Goal: Information Seeking & Learning: Learn about a topic

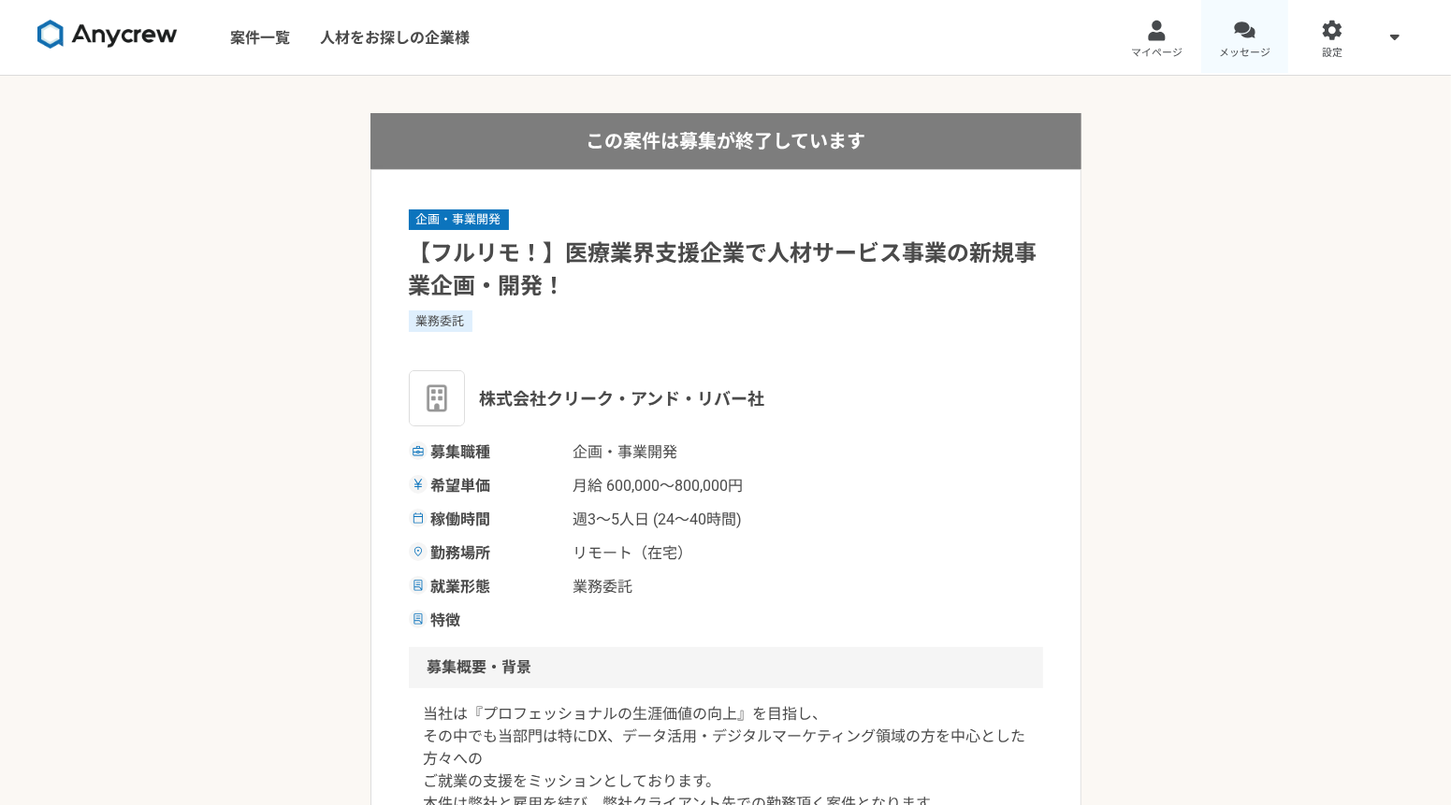
click at [1238, 46] on span "メッセージ" at bounding box center [1244, 53] width 51 height 15
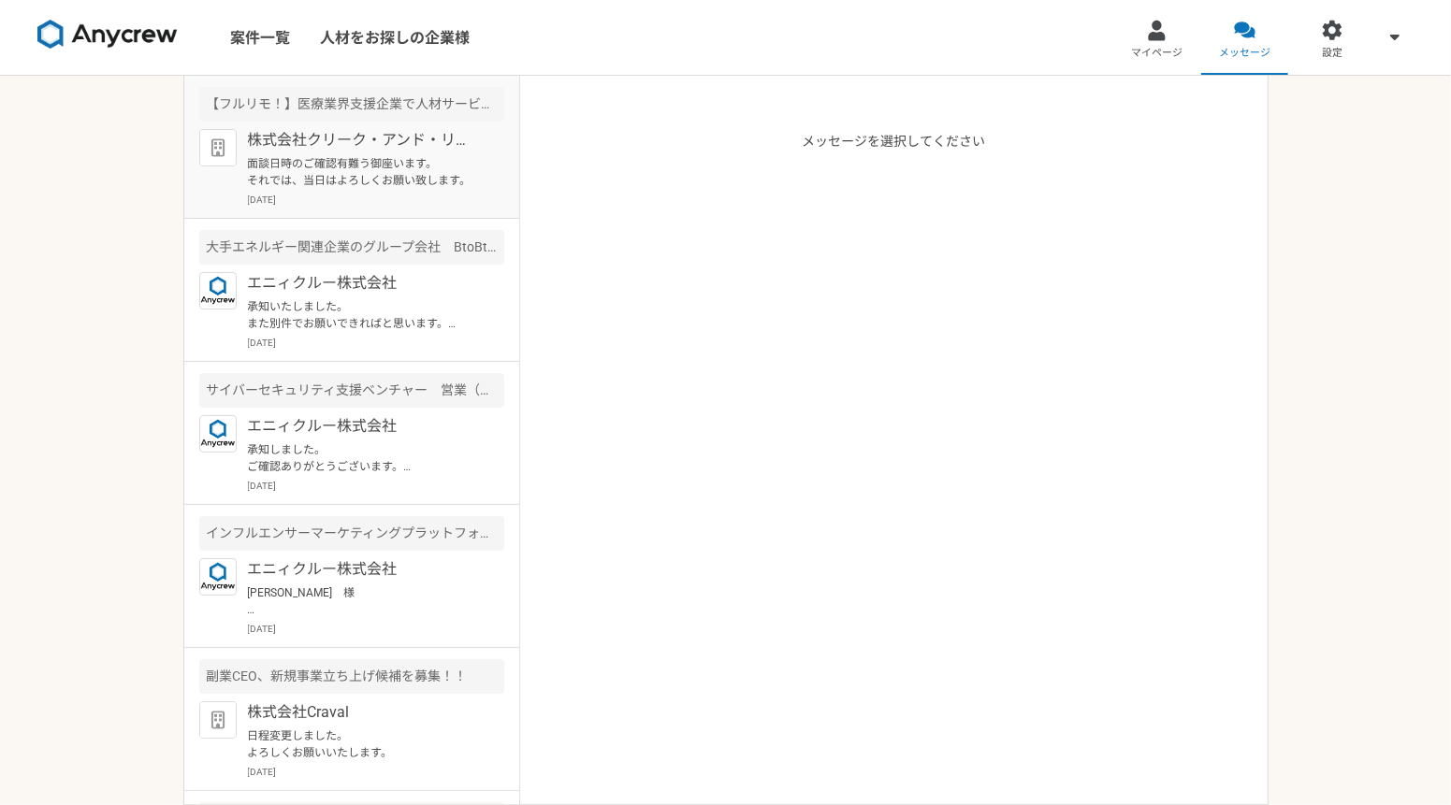
click at [353, 163] on p "面談日時のご確認有難う御座います。 それでは、当日はよろしくお願い致します。" at bounding box center [363, 172] width 231 height 34
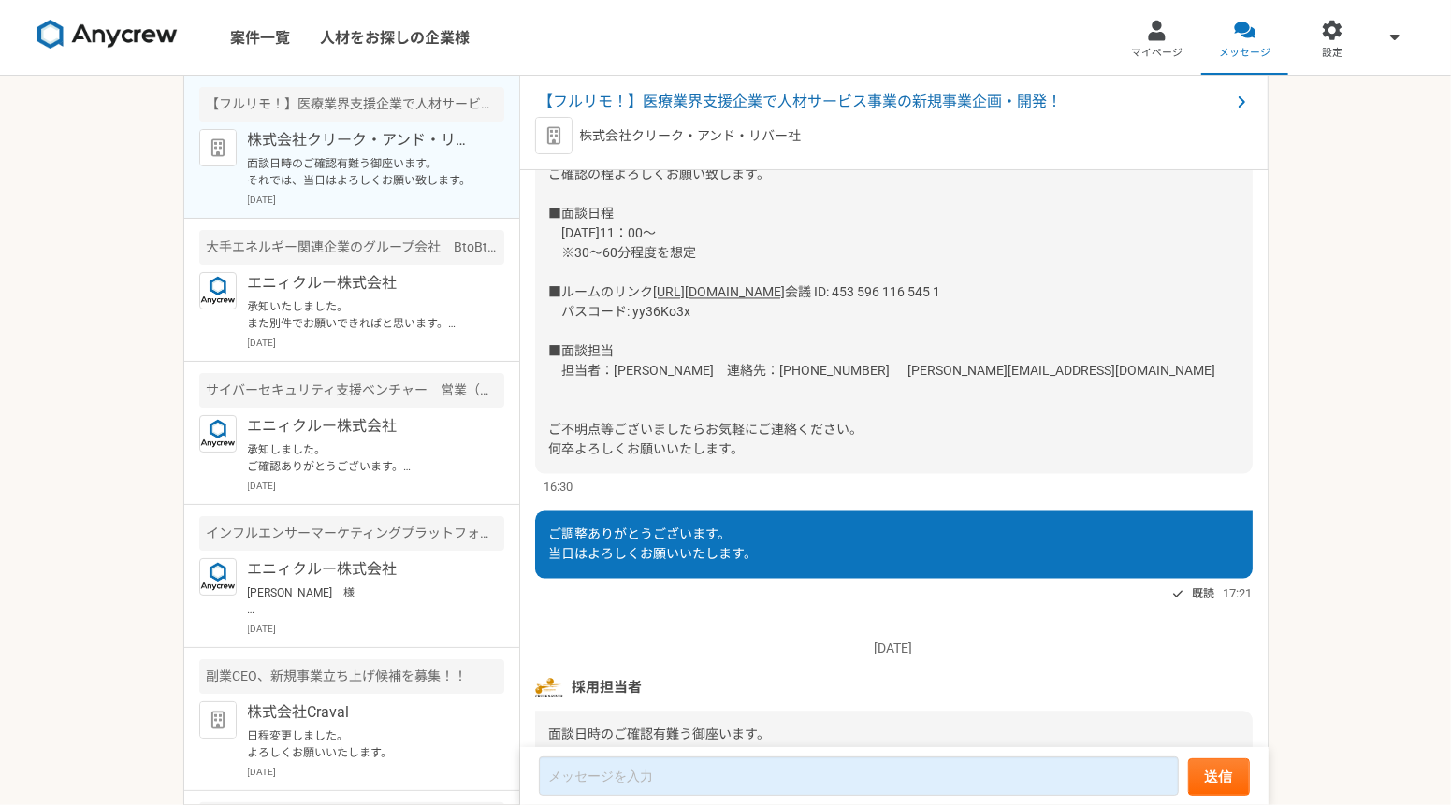
scroll to position [3312, 0]
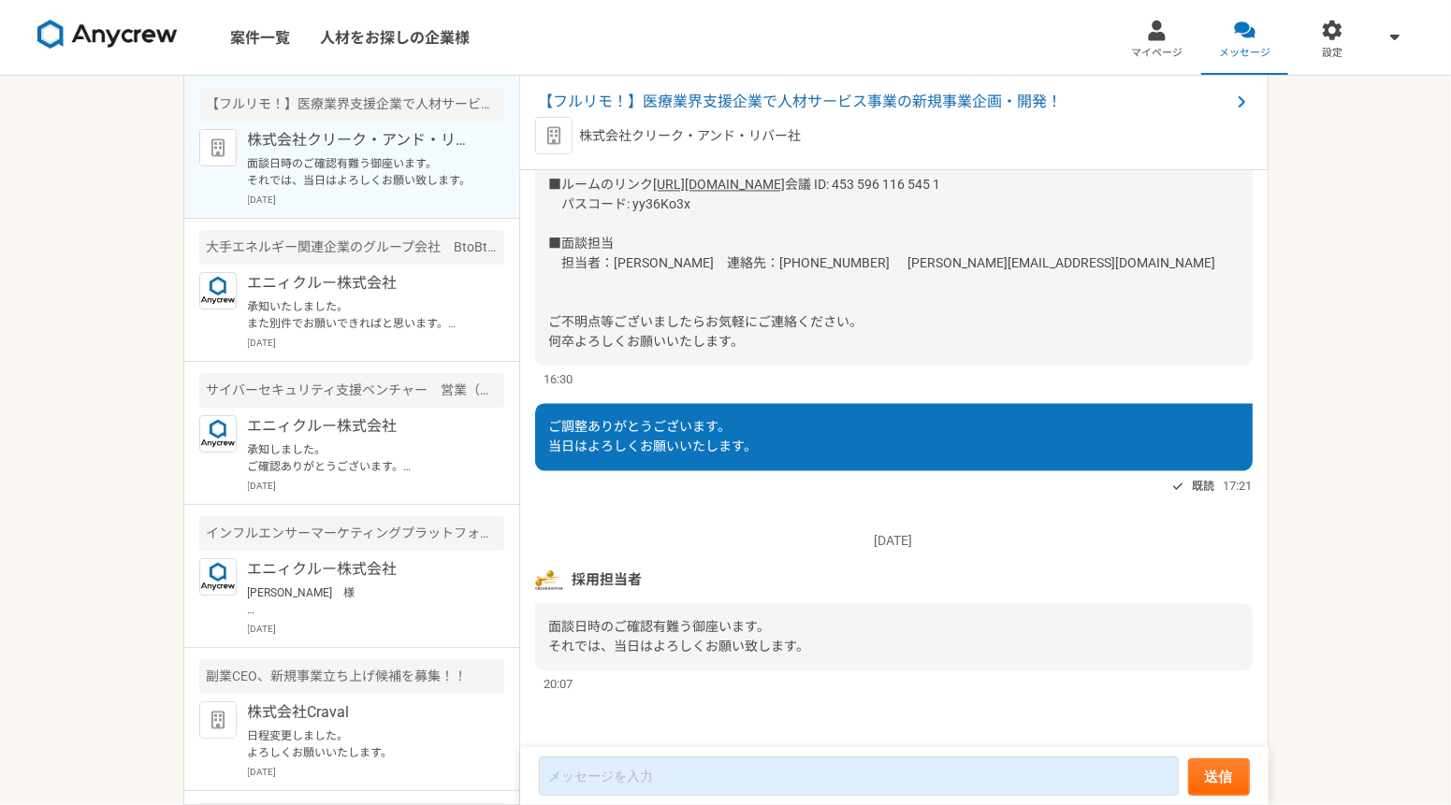
click at [1288, 242] on div "案件一覧 人材をお探しの企業様 マイページ メッセージ 設定 【フルリモ！】医療業界支援企業で人材サービス事業の新規事業企画・開発！ 株式会社クリーク・アンド…" at bounding box center [725, 402] width 1451 height 805
click at [253, 36] on link "案件一覧" at bounding box center [260, 37] width 90 height 75
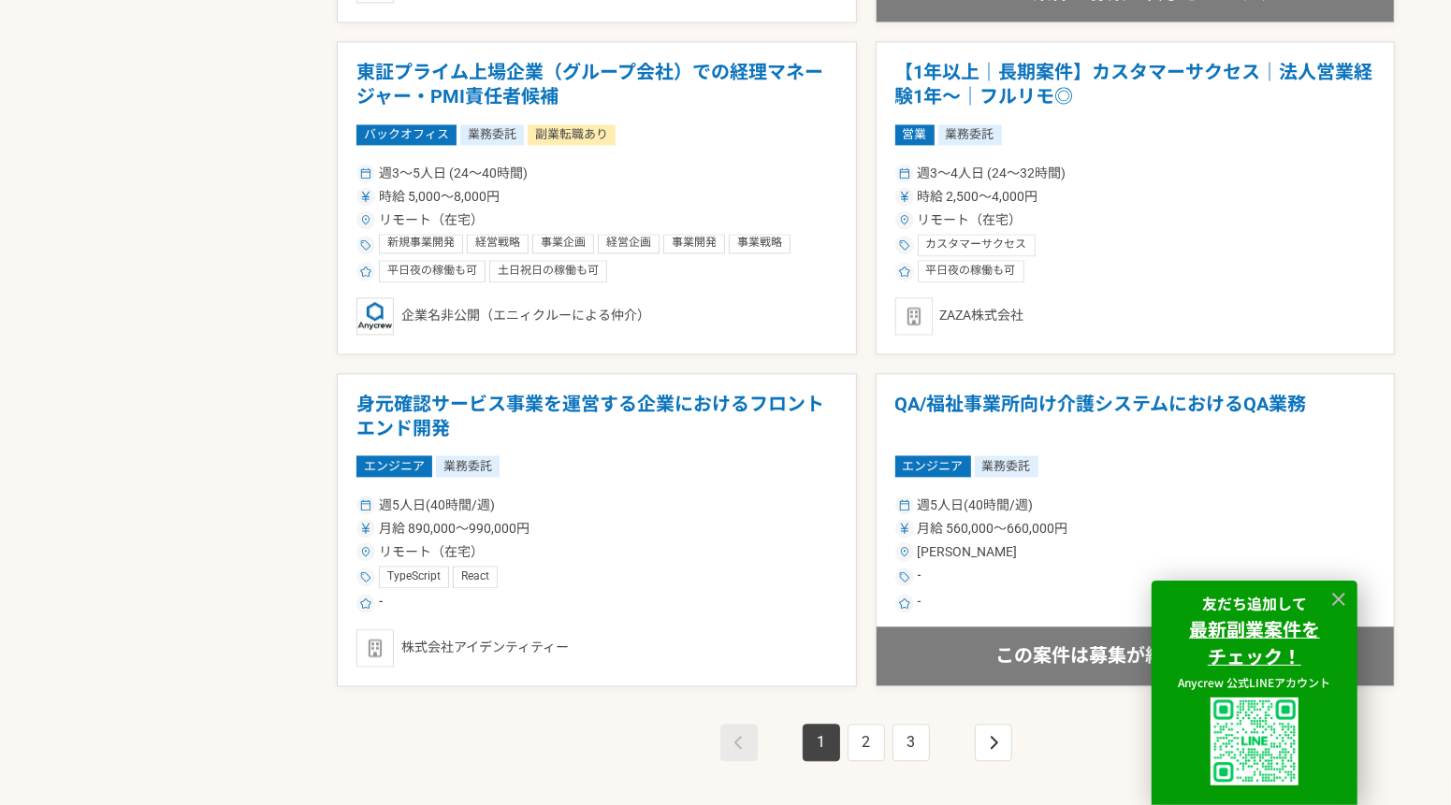
scroll to position [3033, 0]
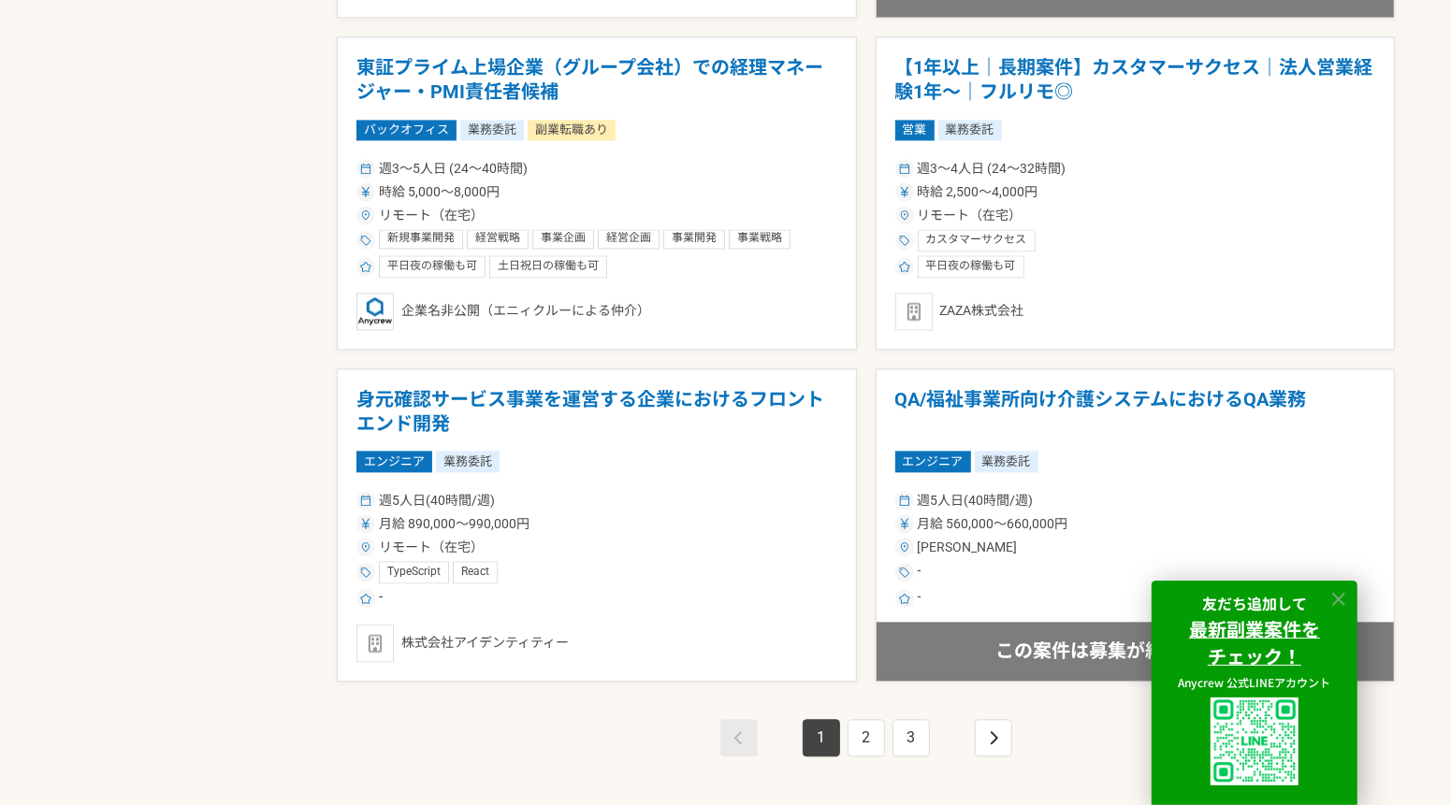
click at [1341, 589] on icon at bounding box center [1339, 600] width 22 height 22
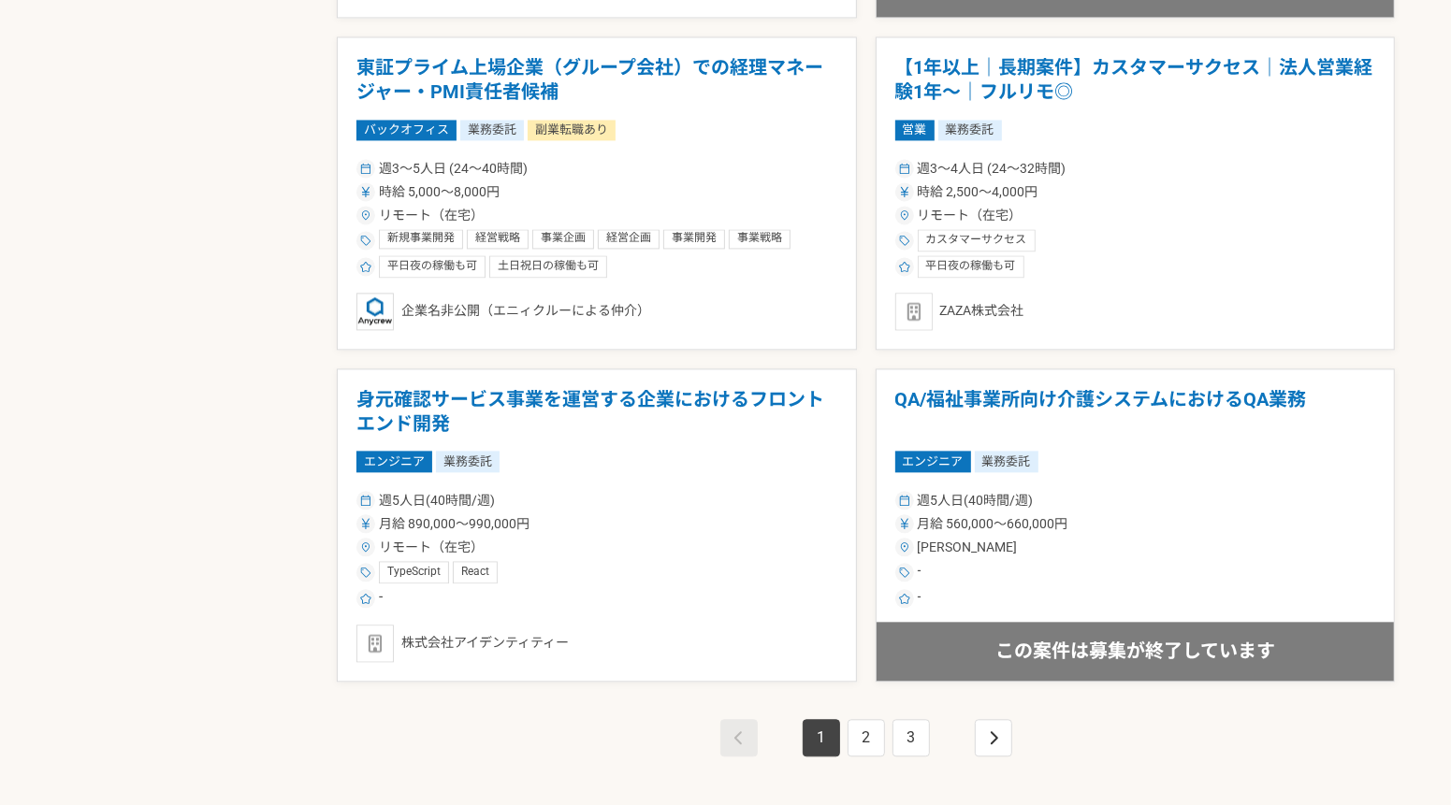
scroll to position [3234, 0]
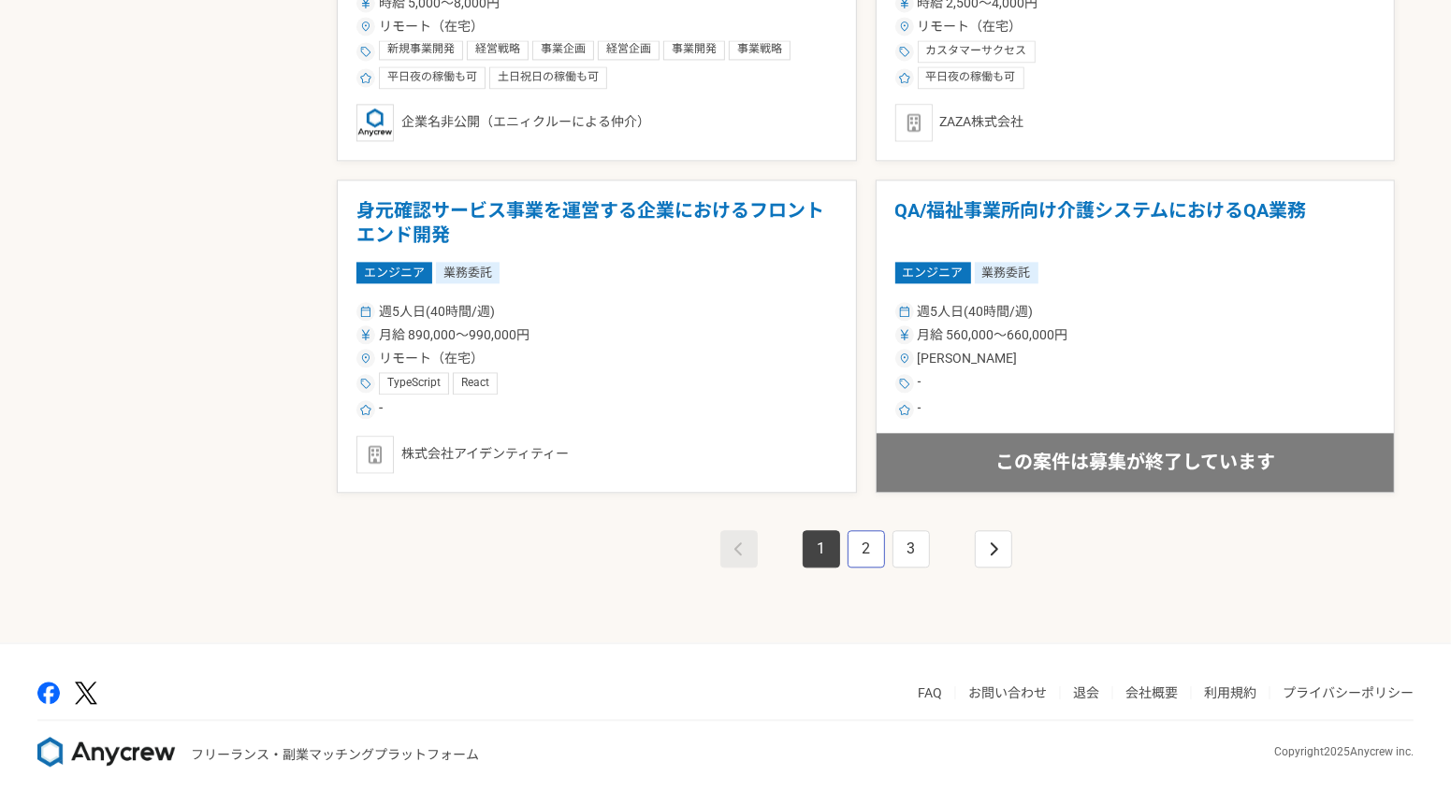
click at [859, 546] on link "2" at bounding box center [866, 548] width 37 height 37
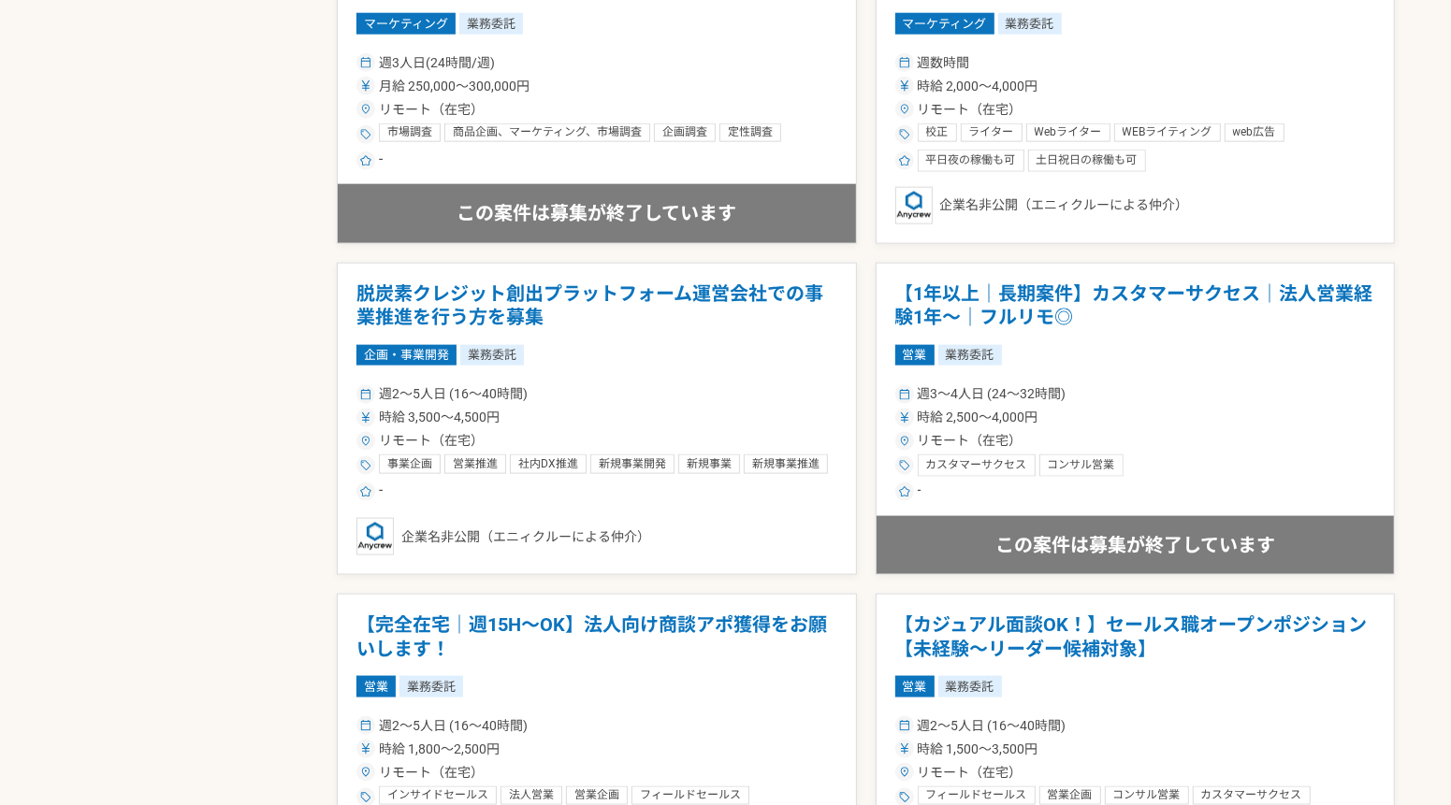
scroll to position [1891, 0]
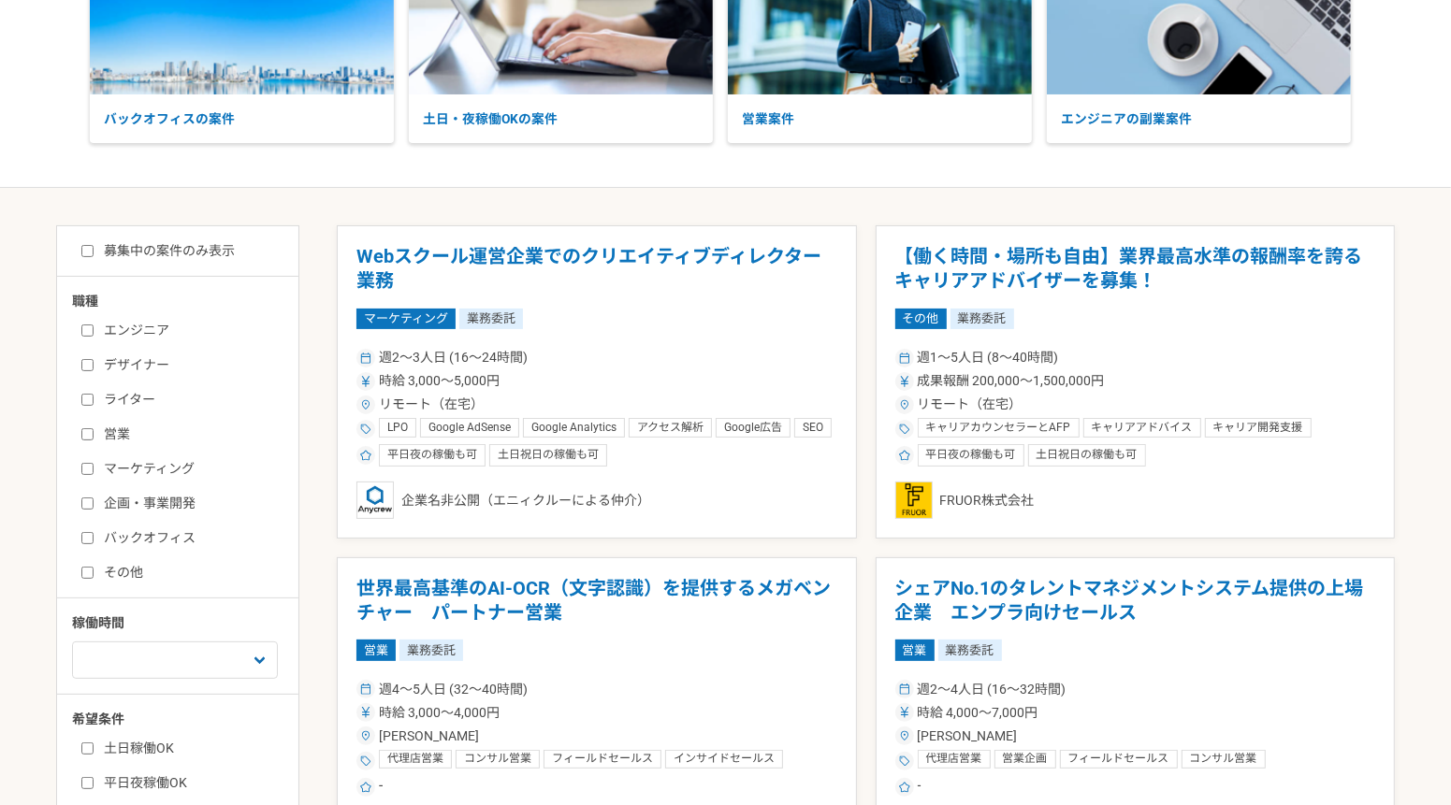
scroll to position [193, 0]
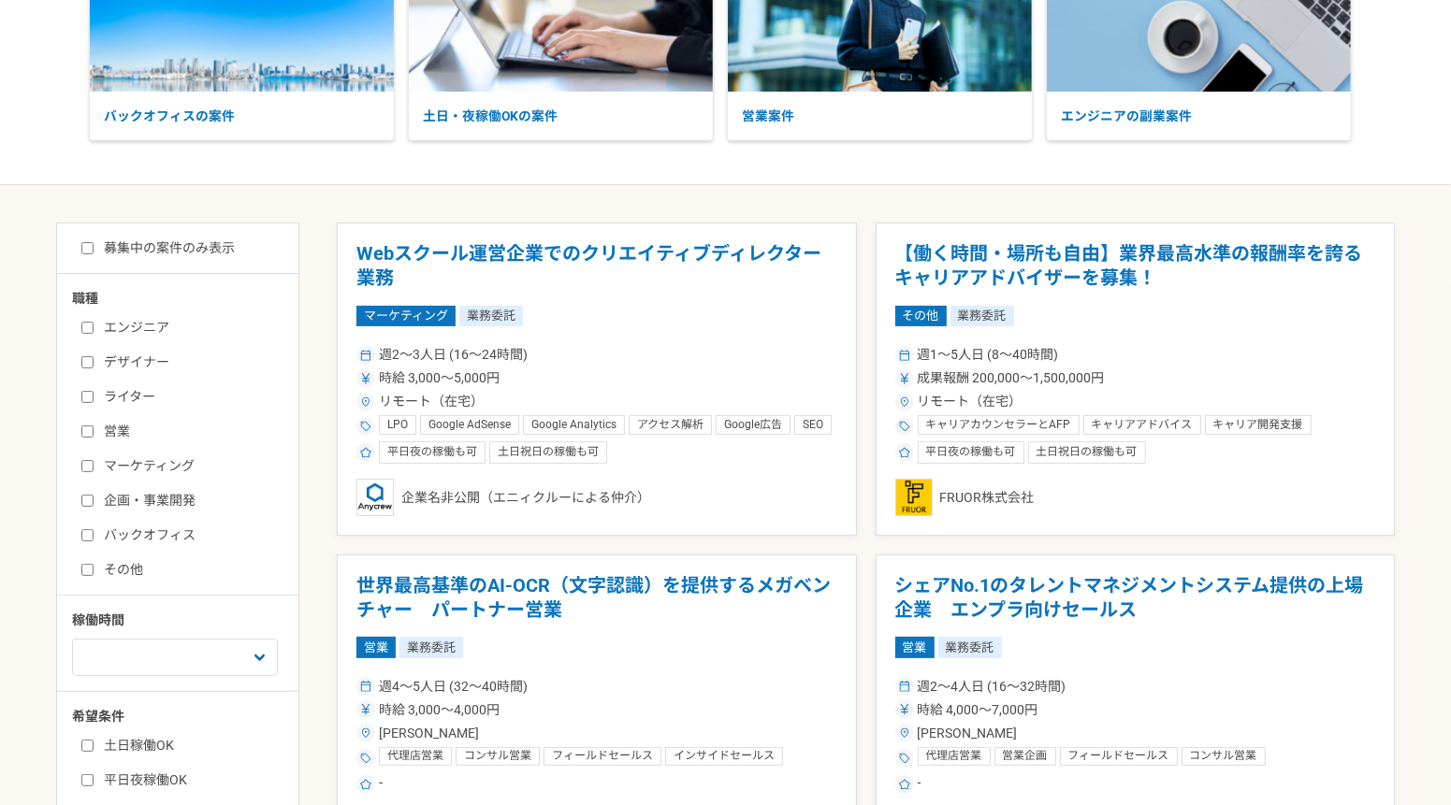
click at [116, 501] on label "企画・事業開発" at bounding box center [188, 501] width 215 height 20
click at [94, 501] on input "企画・事業開発" at bounding box center [87, 501] width 12 height 12
checkbox input "true"
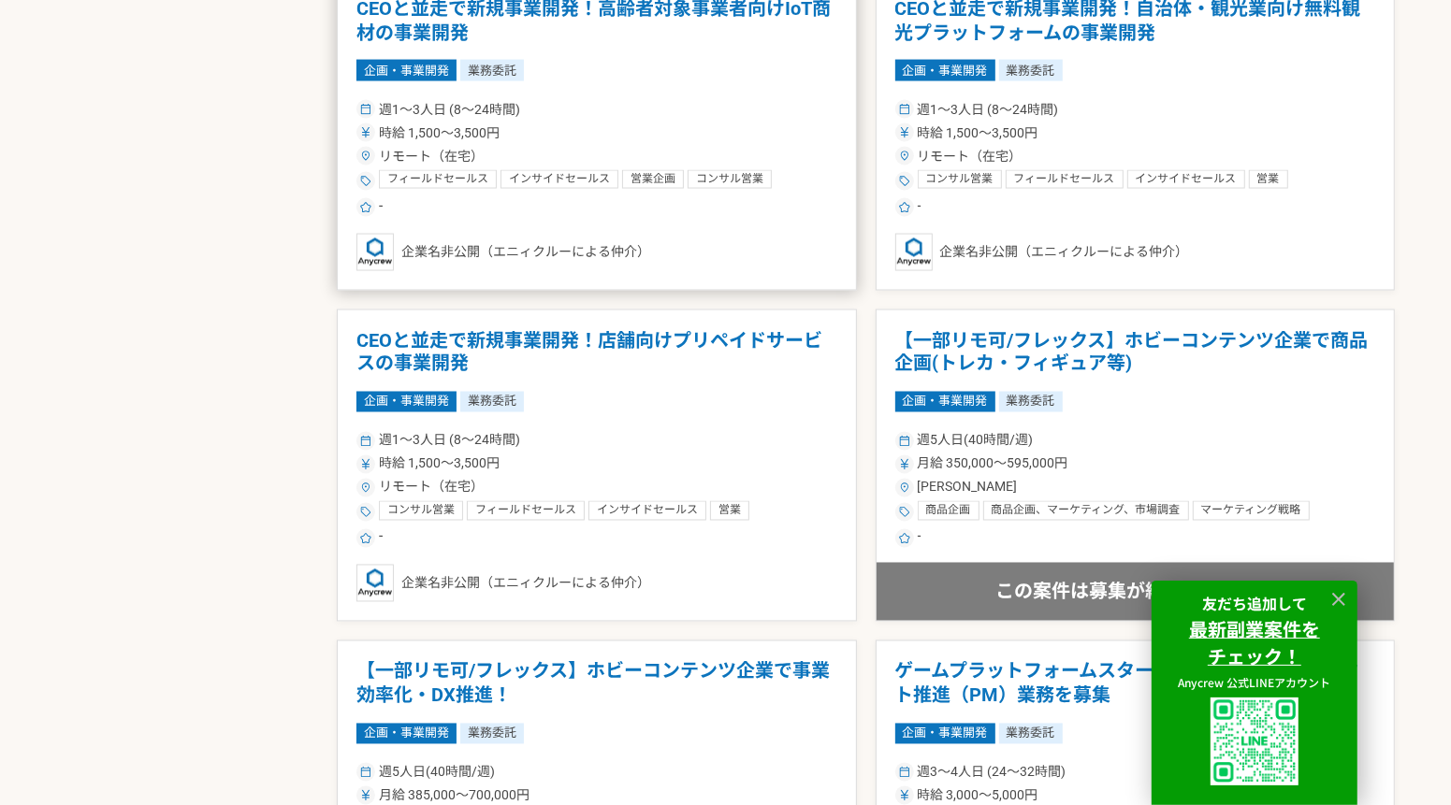
scroll to position [2470, 0]
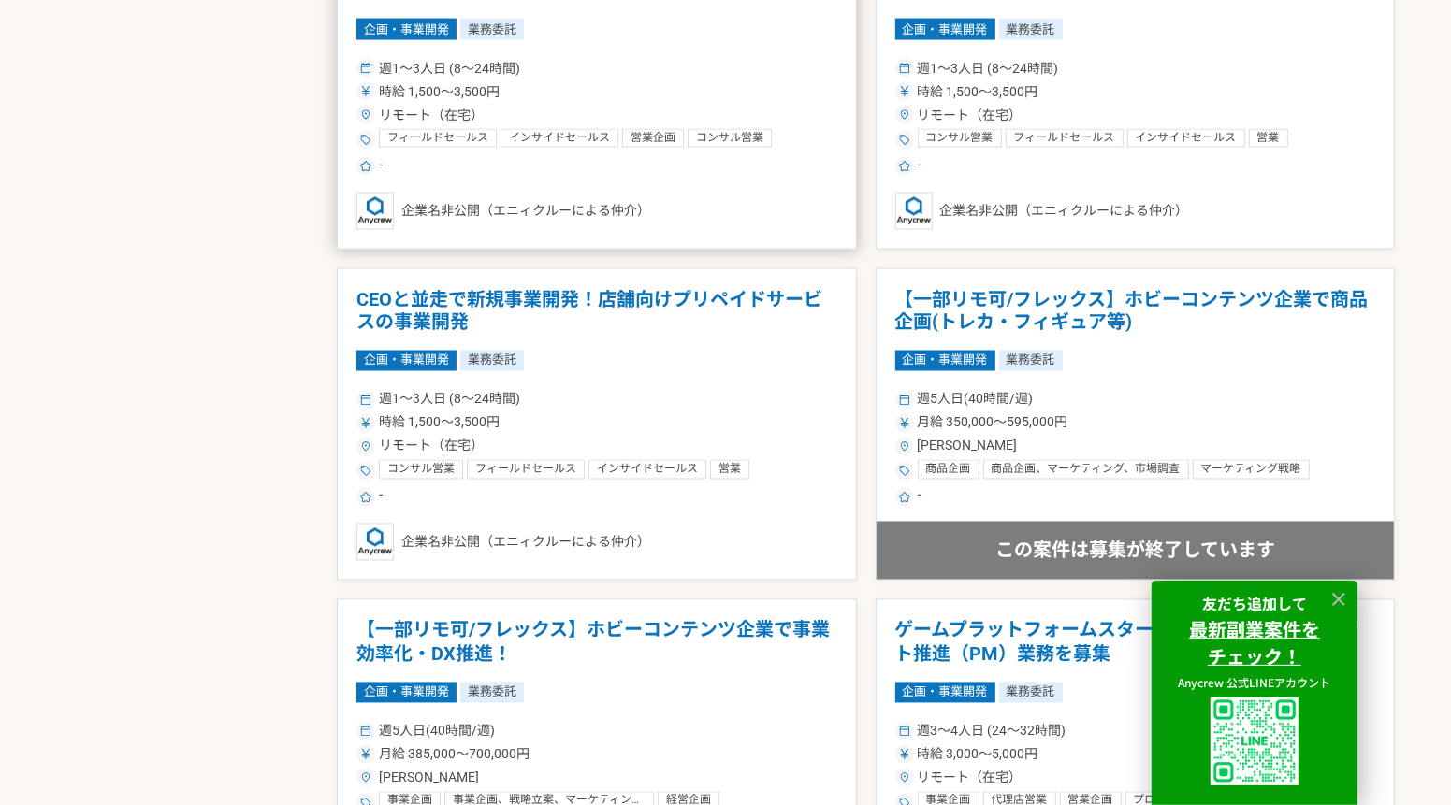
click at [650, 178] on div "-" at bounding box center [596, 166] width 481 height 22
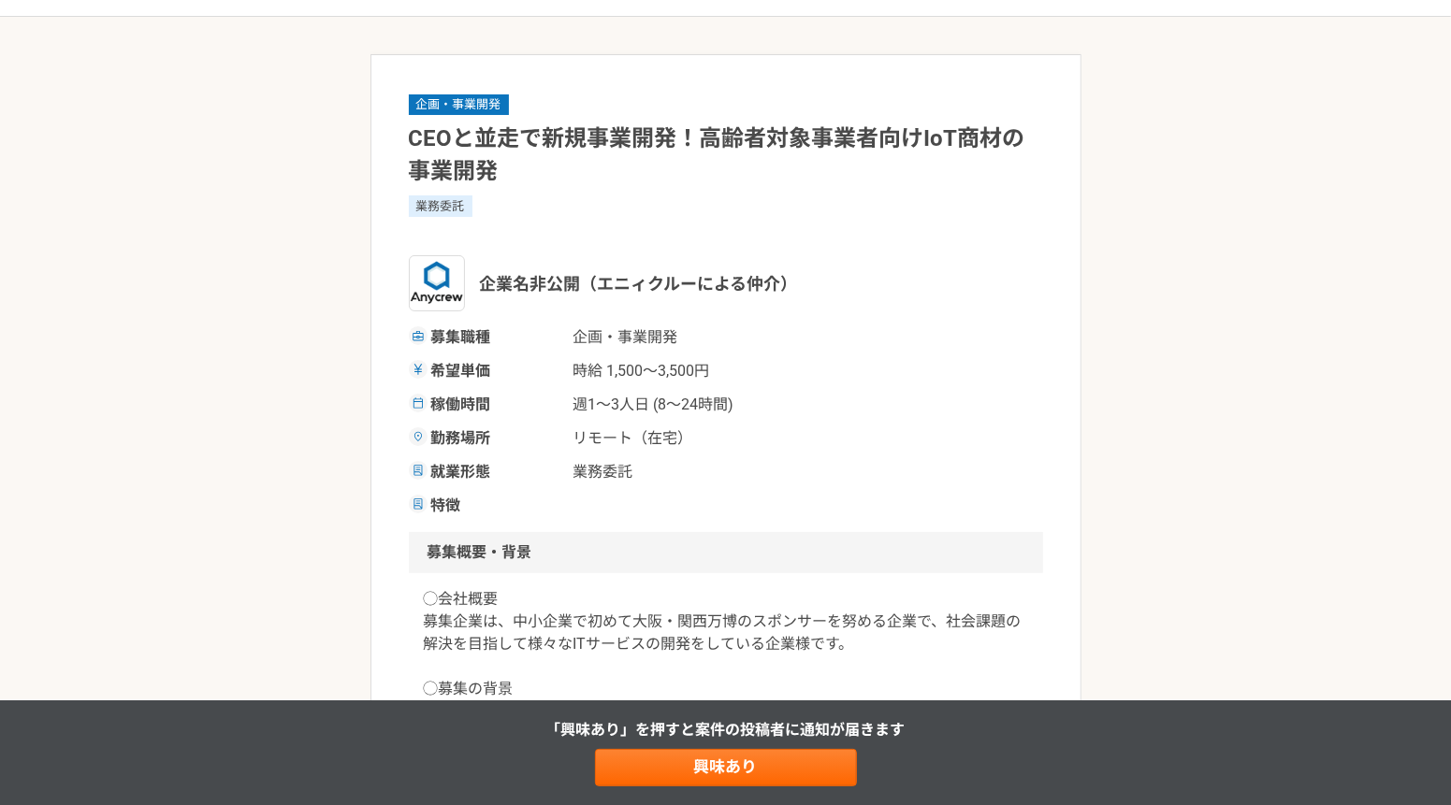
scroll to position [59, 0]
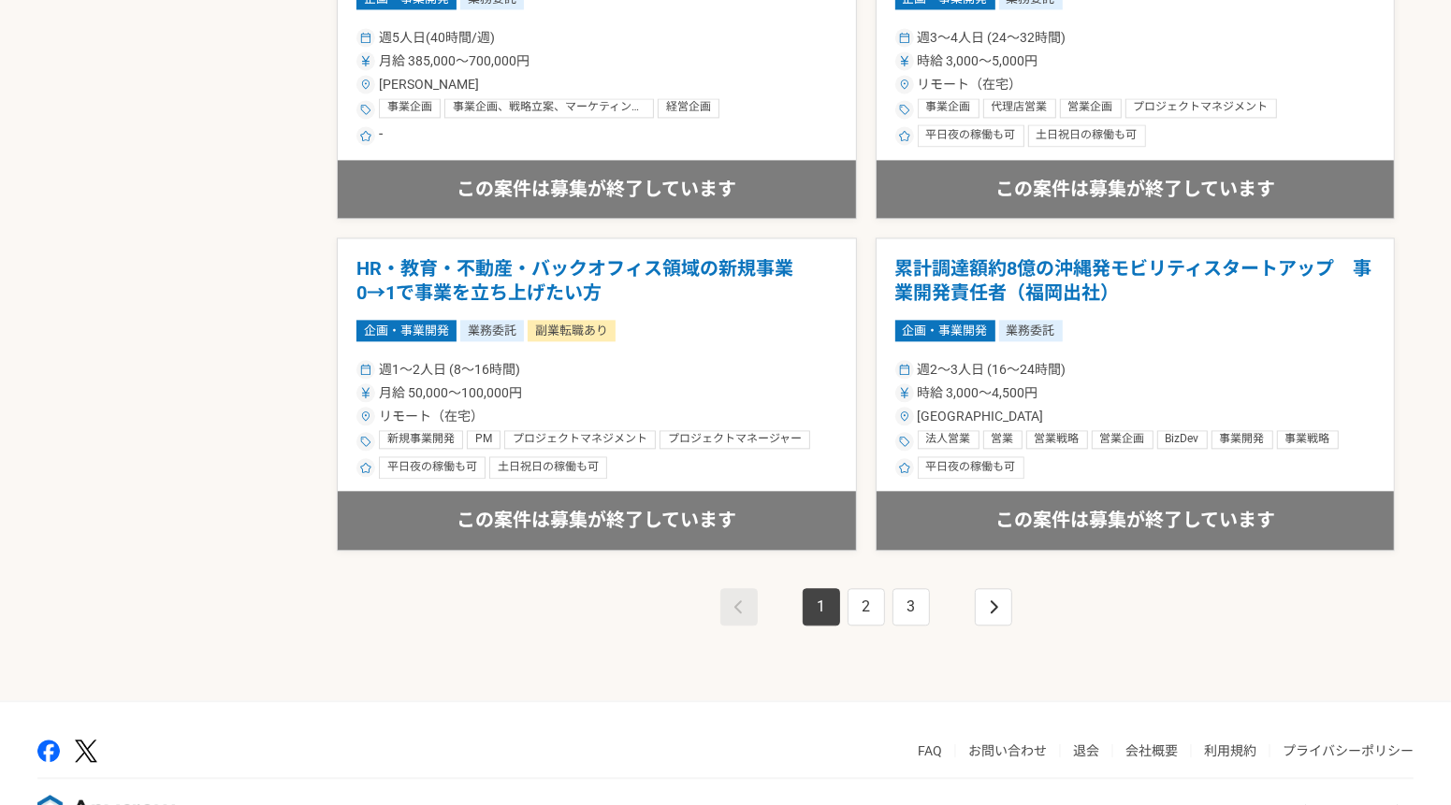
scroll to position [3234, 0]
